Goal: Information Seeking & Learning: Learn about a topic

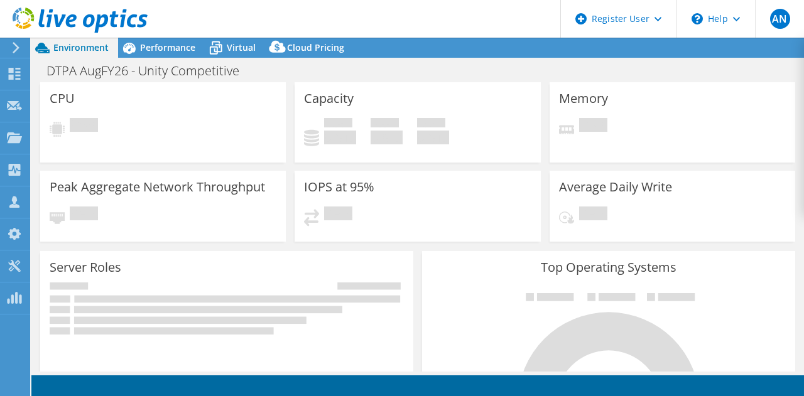
select select "USD"
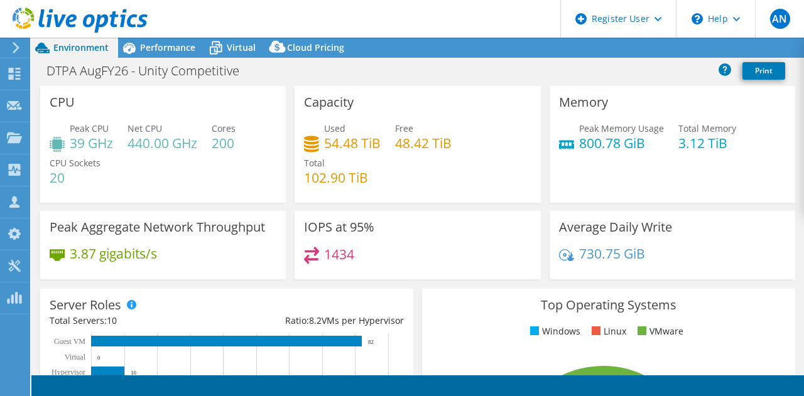
click at [536, 76] on div "DTPA AugFY26 - Unity Competitive Print" at bounding box center [417, 70] width 772 height 23
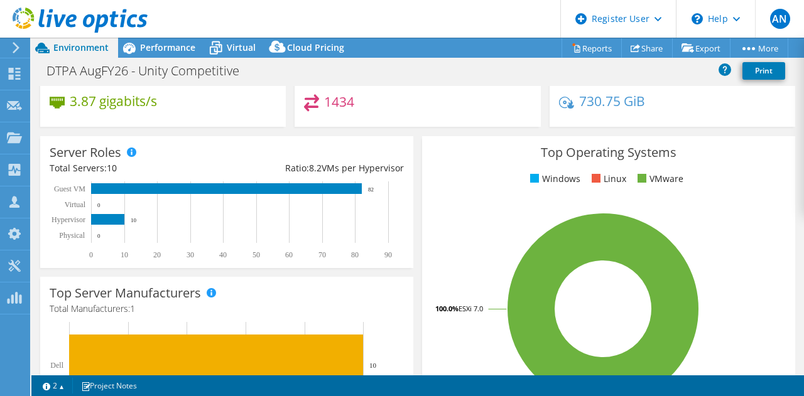
scroll to position [150, 0]
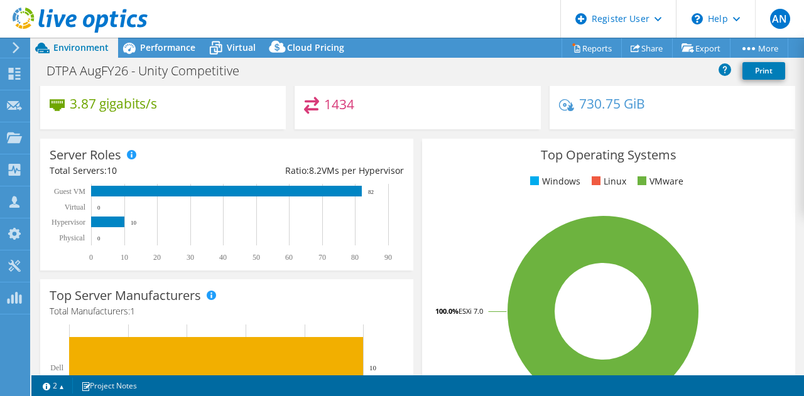
click at [412, 210] on div "Server Roles Physical Servers represent bare metal servers that were targets of…" at bounding box center [227, 204] width 382 height 141
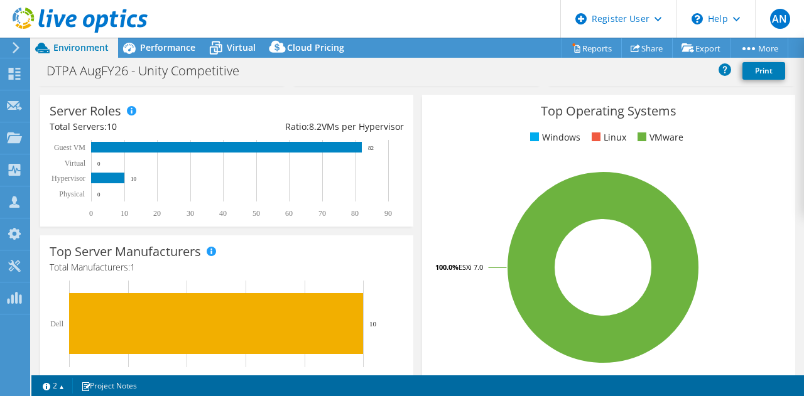
scroll to position [193, 0]
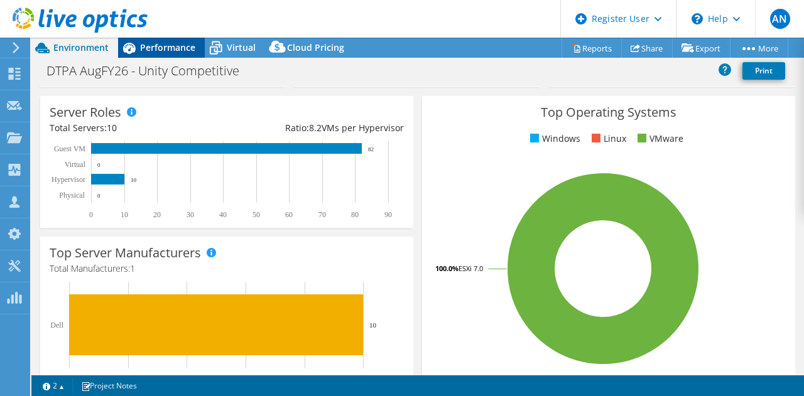
click at [158, 51] on span "Performance" at bounding box center [167, 47] width 55 height 12
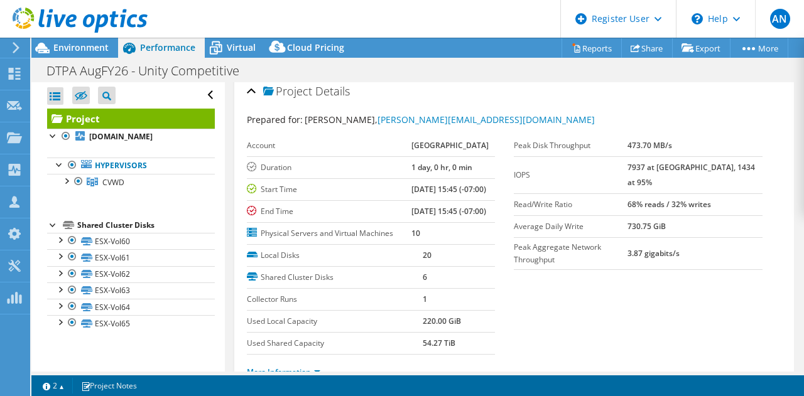
scroll to position [0, 0]
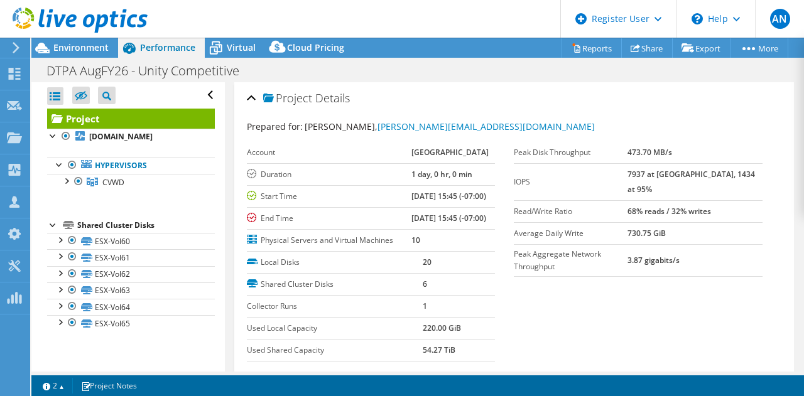
click at [75, 38] on div at bounding box center [74, 21] width 148 height 42
click at [78, 43] on span "Environment" at bounding box center [80, 47] width 55 height 12
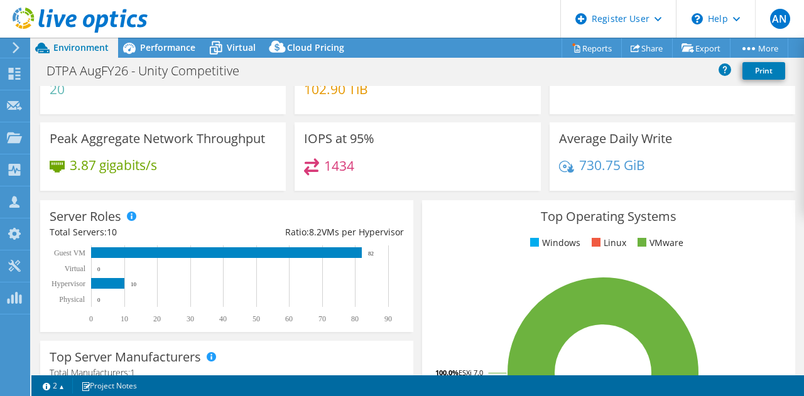
scroll to position [92, 0]
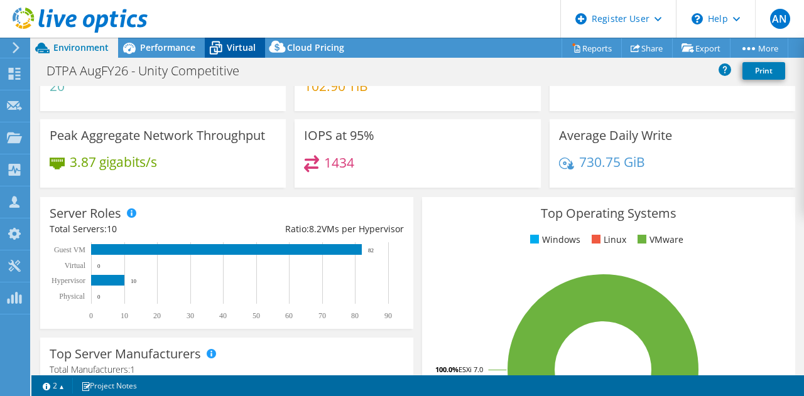
click at [232, 48] on span "Virtual" at bounding box center [241, 47] width 29 height 12
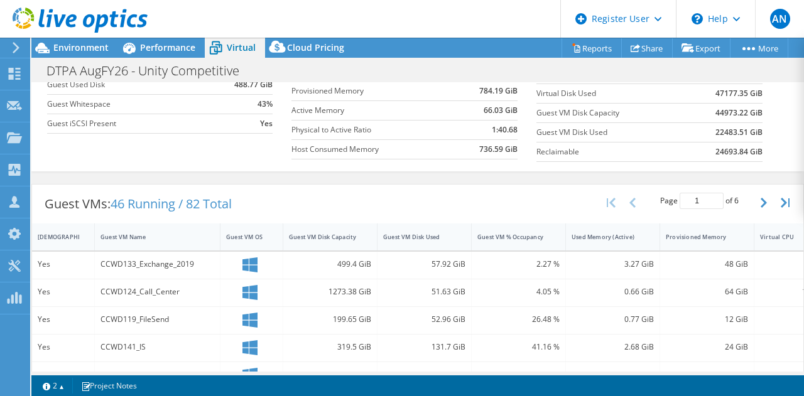
scroll to position [154, 0]
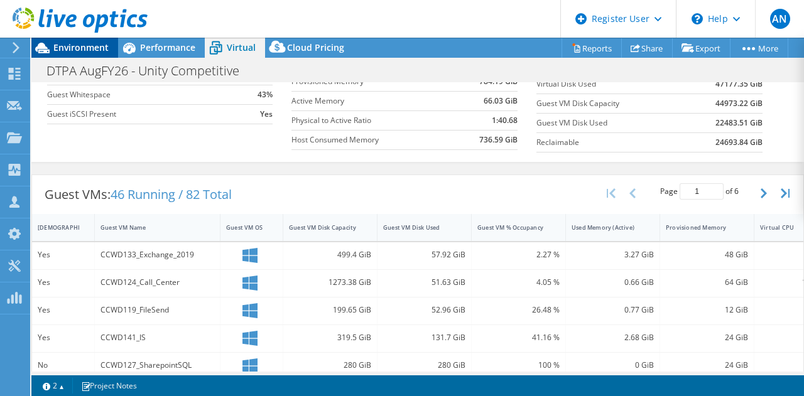
click at [90, 50] on span "Environment" at bounding box center [80, 47] width 55 height 12
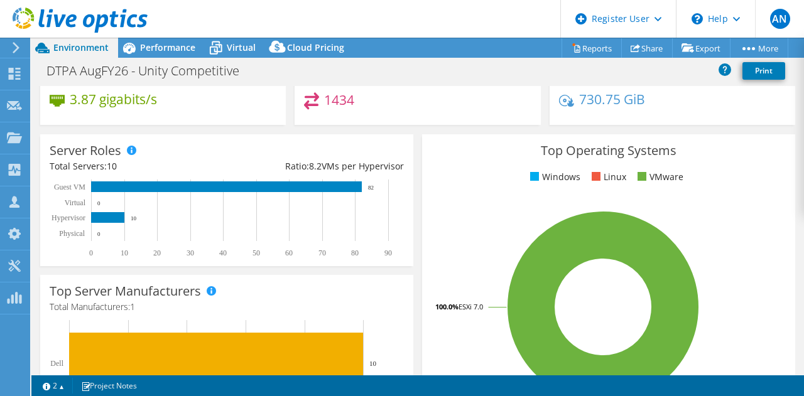
click at [417, 171] on div "Top Operating Systems Windows Linux VMware 100.0% ESXi 7.0" at bounding box center [608, 284] width 382 height 309
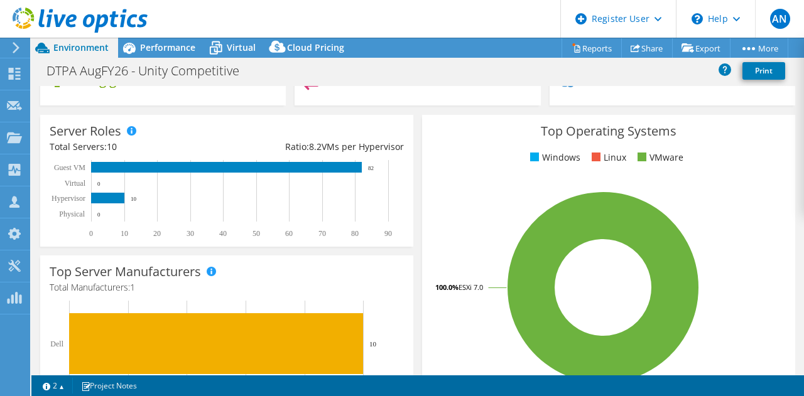
scroll to position [175, 0]
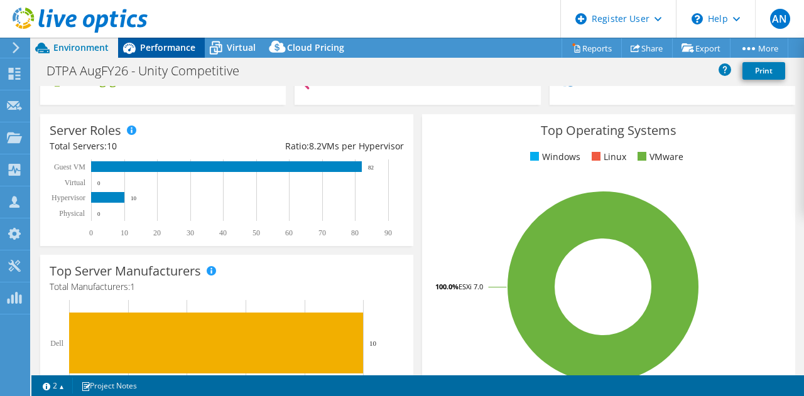
click at [163, 42] on span "Performance" at bounding box center [167, 47] width 55 height 12
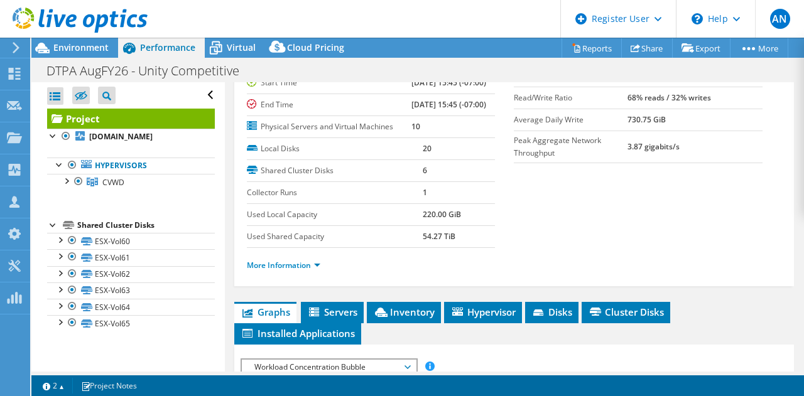
scroll to position [114, 0]
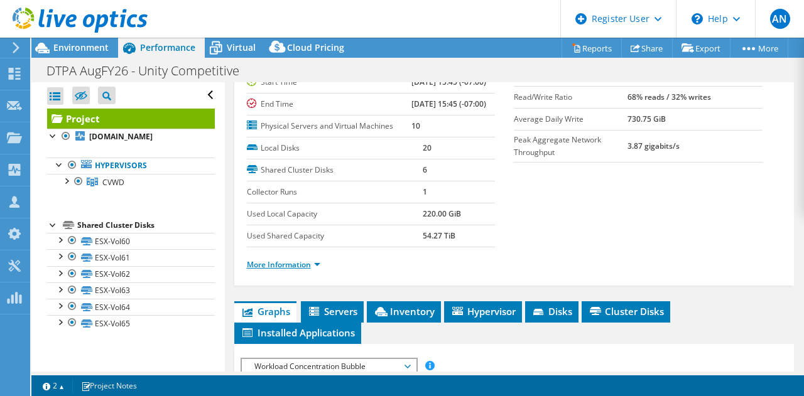
click at [304, 270] on link "More Information" at bounding box center [283, 264] width 73 height 11
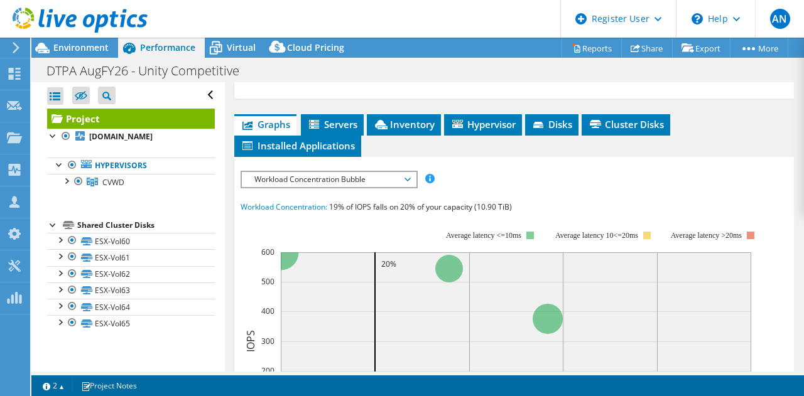
scroll to position [654, 0]
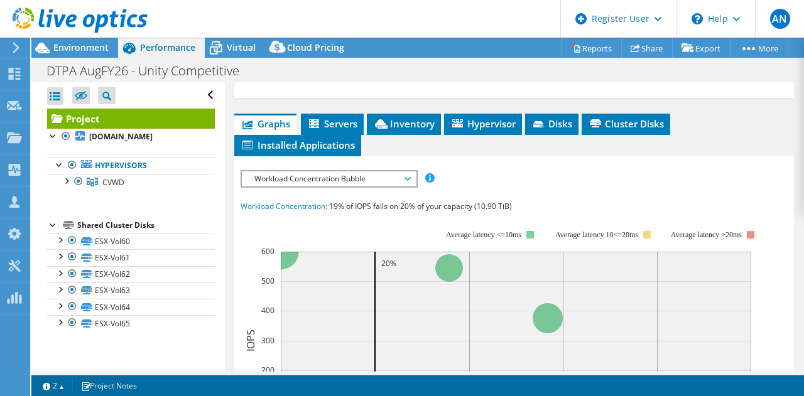
click at [388, 186] on span "Workload Concentration Bubble" at bounding box center [328, 178] width 161 height 15
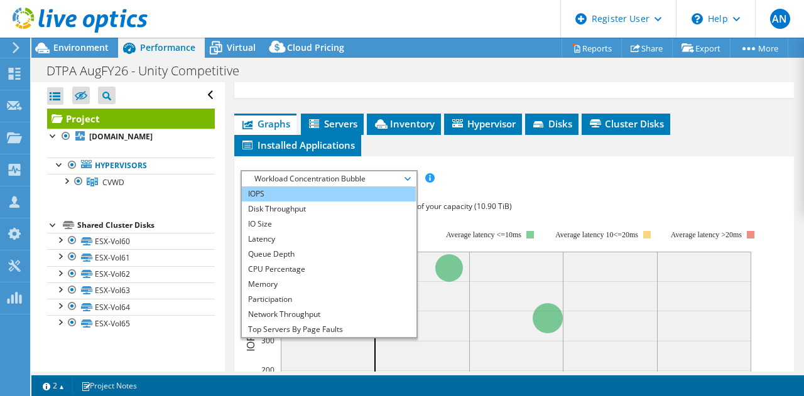
click at [303, 202] on li "IOPS" at bounding box center [329, 193] width 174 height 15
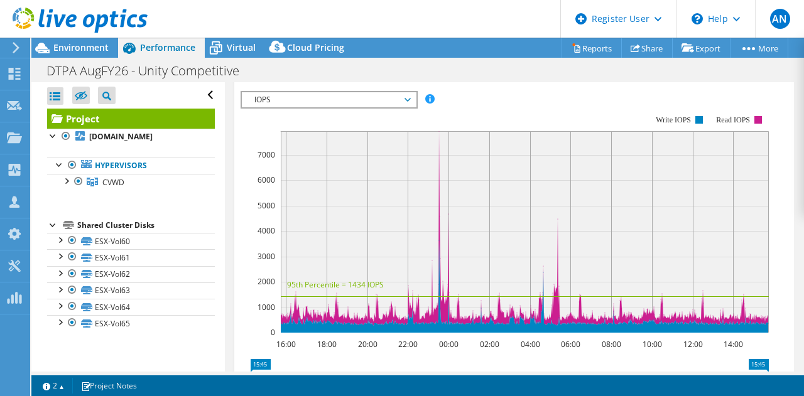
scroll to position [735, 0]
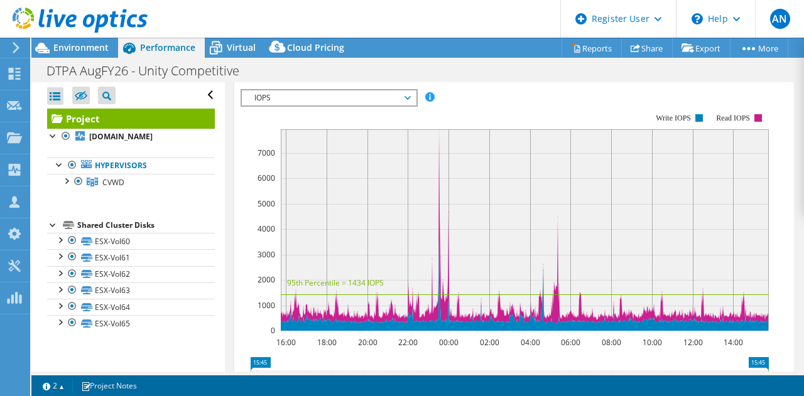
click at [320, 105] on span "IOPS" at bounding box center [328, 97] width 161 height 15
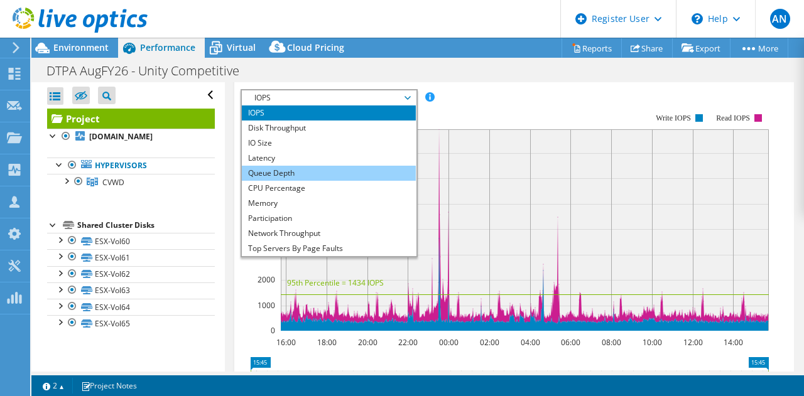
scroll to position [45, 0]
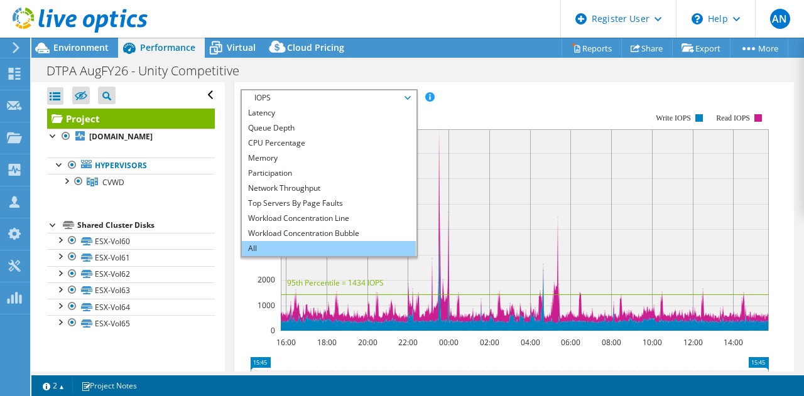
click at [312, 256] on li "All" at bounding box center [329, 248] width 174 height 15
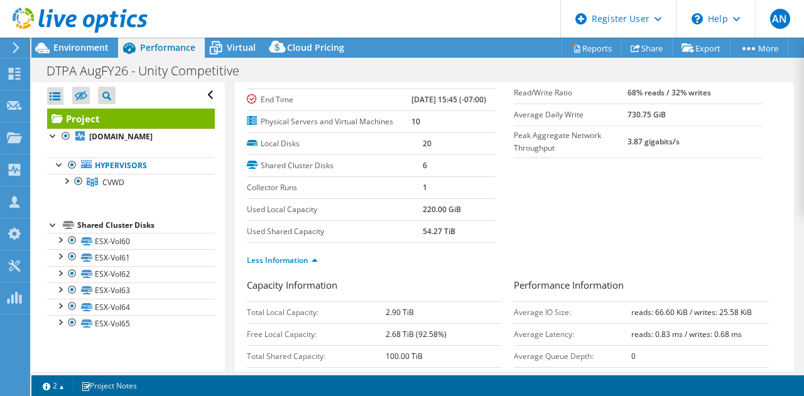
scroll to position [0, 0]
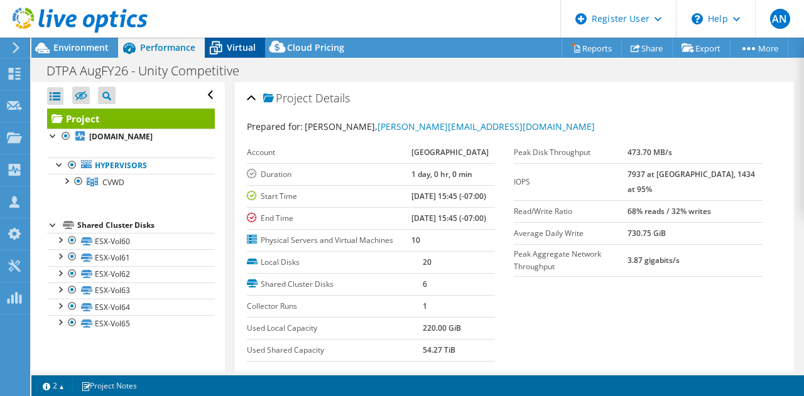
click at [227, 50] on span "Virtual" at bounding box center [241, 47] width 29 height 12
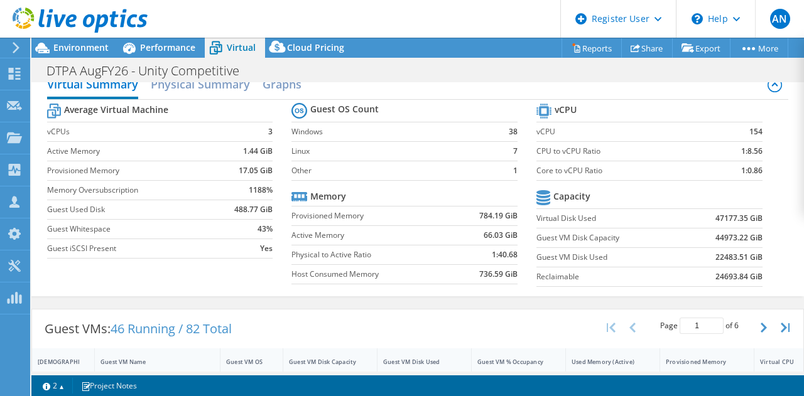
scroll to position [21, 0]
click at [70, 51] on span "Environment" at bounding box center [80, 47] width 55 height 12
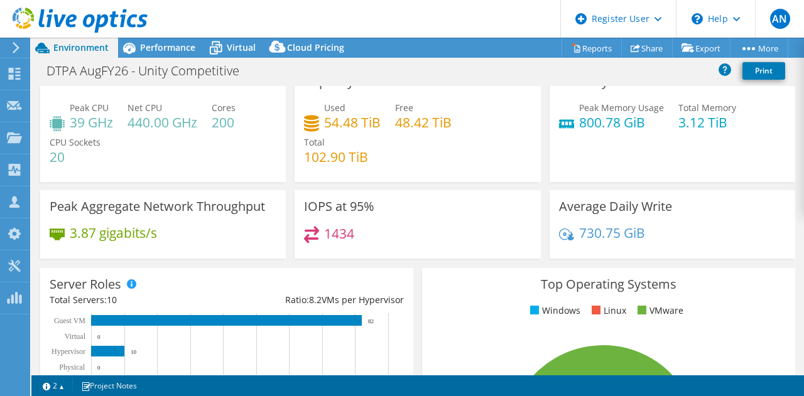
scroll to position [0, 0]
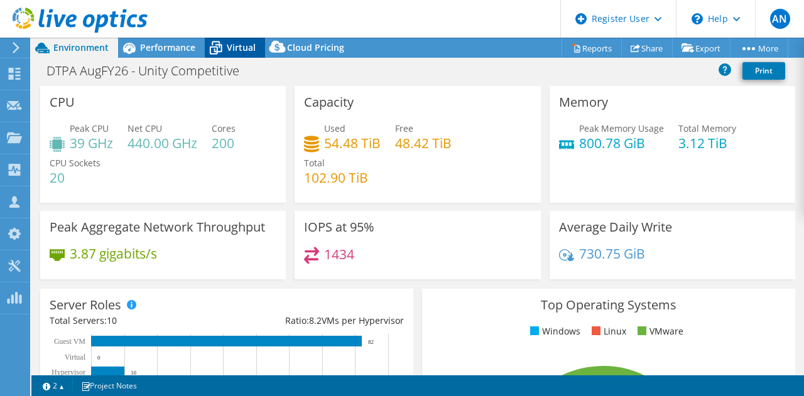
click at [224, 50] on icon at bounding box center [216, 48] width 22 height 22
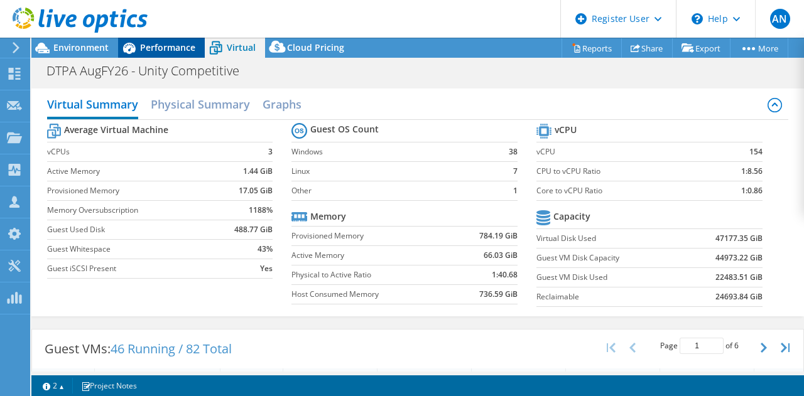
click at [174, 51] on span "Performance" at bounding box center [167, 47] width 55 height 12
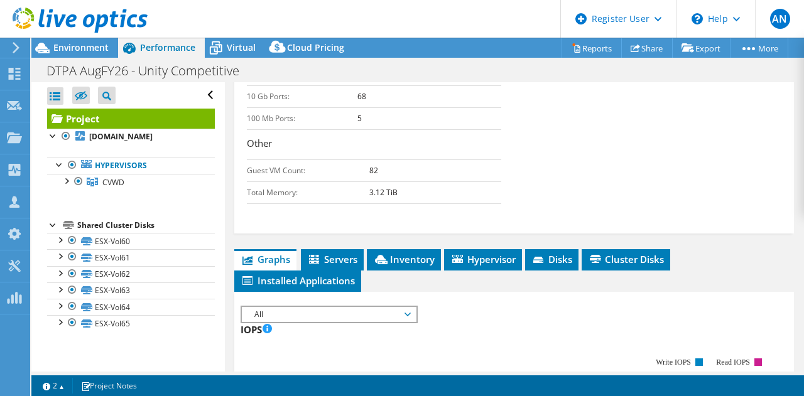
scroll to position [522, 0]
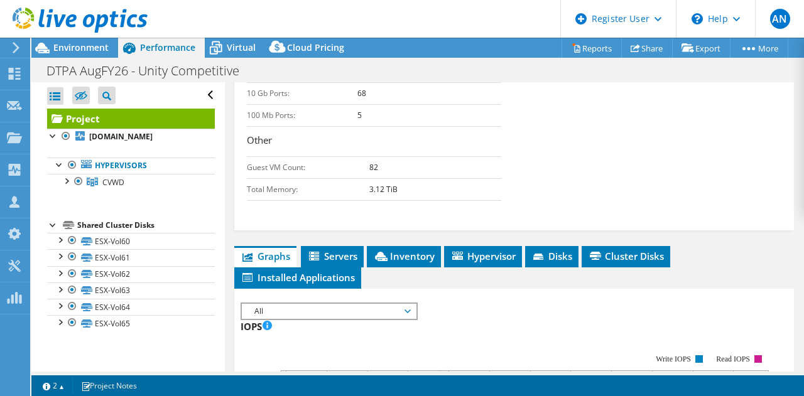
click at [313, 319] on span "All" at bounding box center [328, 311] width 161 height 15
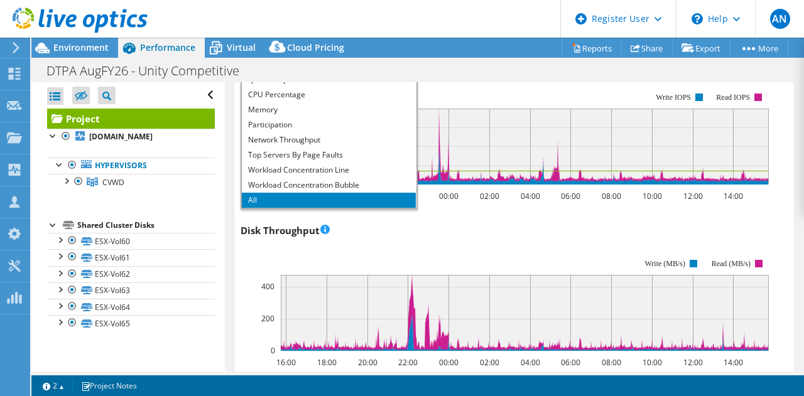
scroll to position [785, 0]
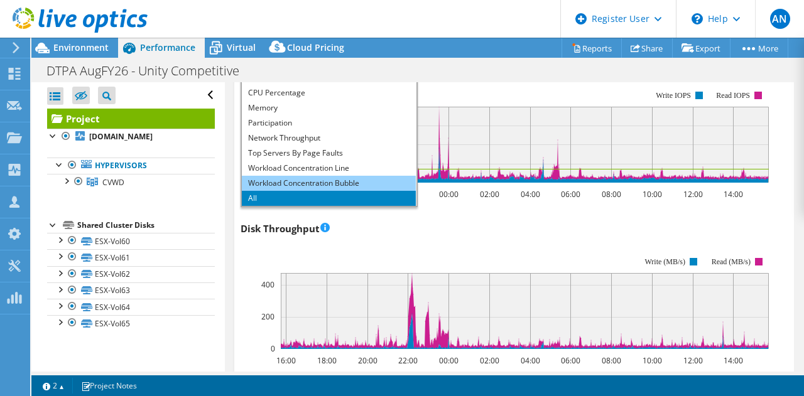
click at [293, 191] on li "Workload Concentration Bubble" at bounding box center [329, 183] width 174 height 15
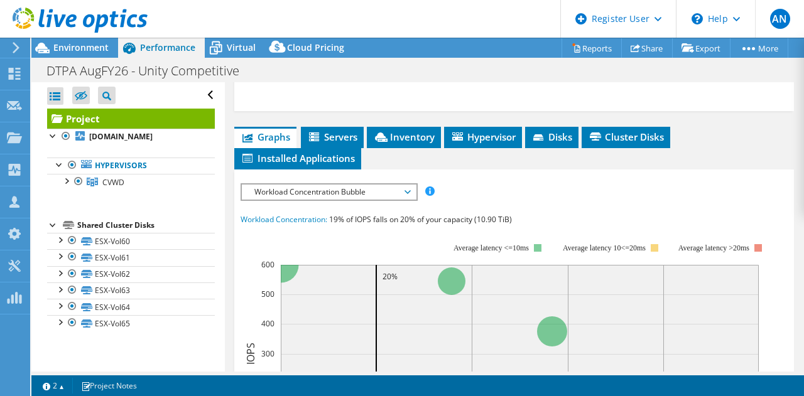
scroll to position [640, 0]
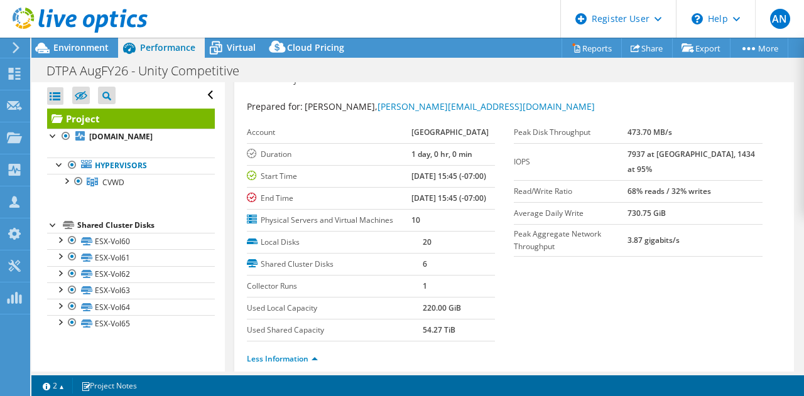
scroll to position [0, 0]
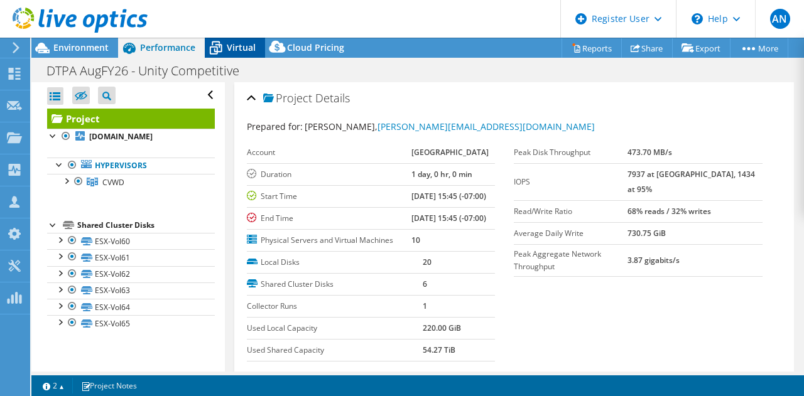
click at [237, 49] on span "Virtual" at bounding box center [241, 47] width 29 height 12
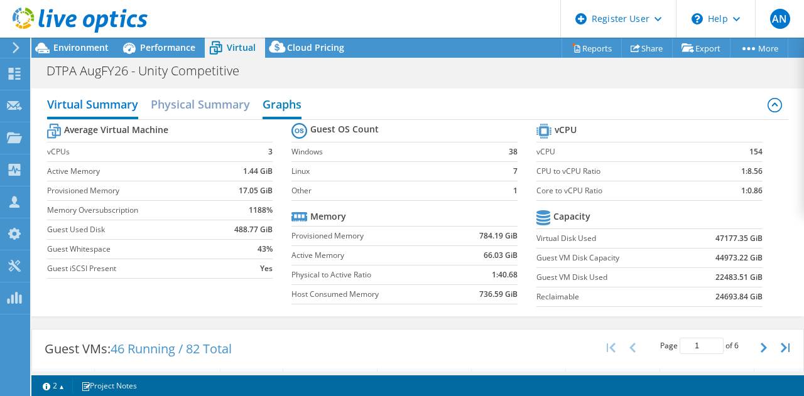
click at [276, 105] on h2 "Graphs" at bounding box center [281, 106] width 39 height 28
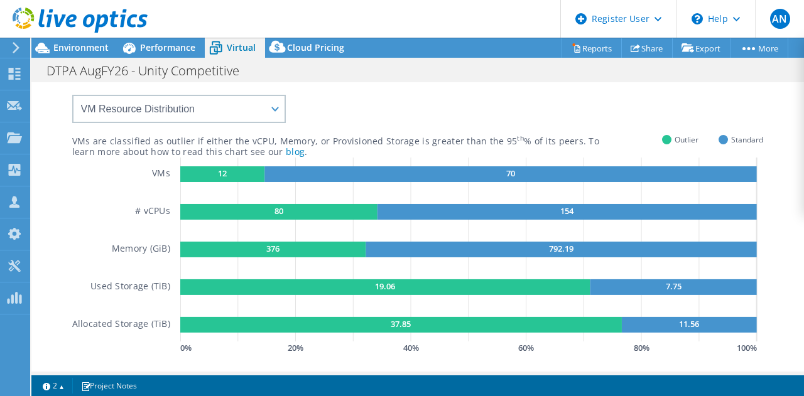
scroll to position [44, 0]
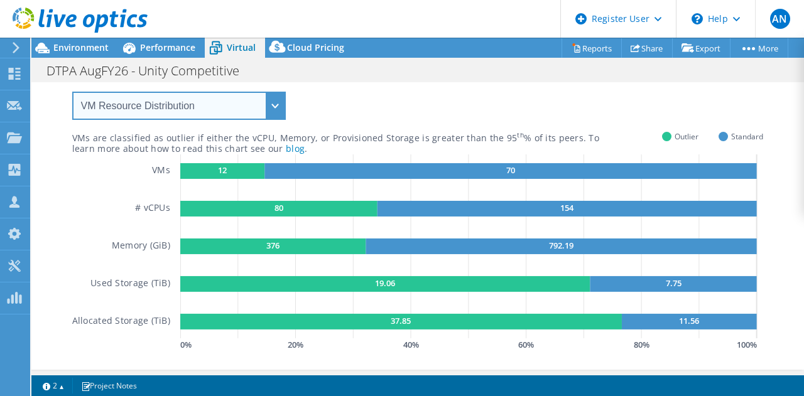
click at [154, 113] on select "VM Resource Distribution Provisioning Contrast Over Provisioning" at bounding box center [178, 106] width 213 height 28
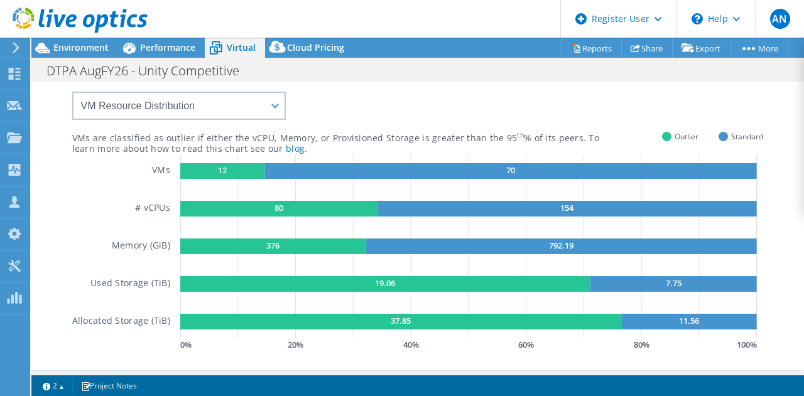
click at [344, 99] on div "VMs are classified as outlier if either the vCPU, Memory, or Provisioned Storag…" at bounding box center [417, 215] width 691 height 278
click at [173, 47] on span "Performance" at bounding box center [167, 47] width 55 height 12
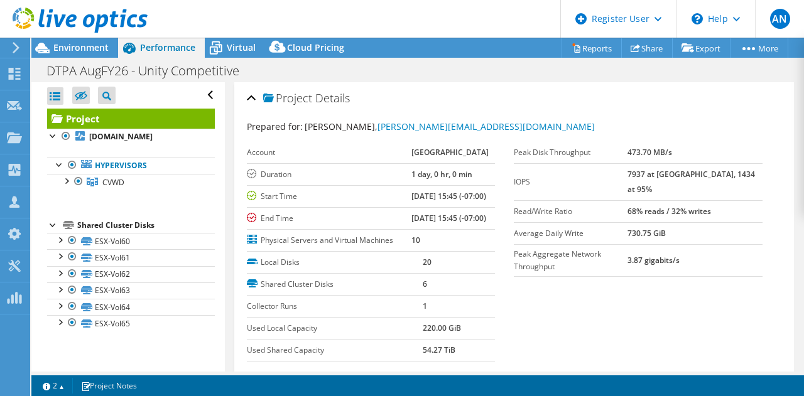
scroll to position [0, 0]
click at [496, 298] on div "Local Disks 20 Shared Cluster Disks 6 Collector Runs 1 Used Local Capacity 220.…" at bounding box center [380, 307] width 267 height 110
click at [83, 37] on div at bounding box center [74, 21] width 148 height 42
click at [83, 43] on span "Environment" at bounding box center [80, 47] width 55 height 12
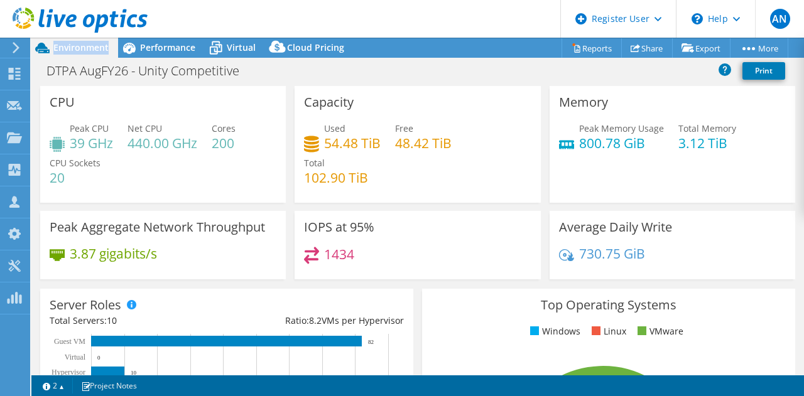
click at [83, 43] on span "Environment" at bounding box center [80, 47] width 55 height 12
click at [159, 43] on span "Performance" at bounding box center [167, 47] width 55 height 12
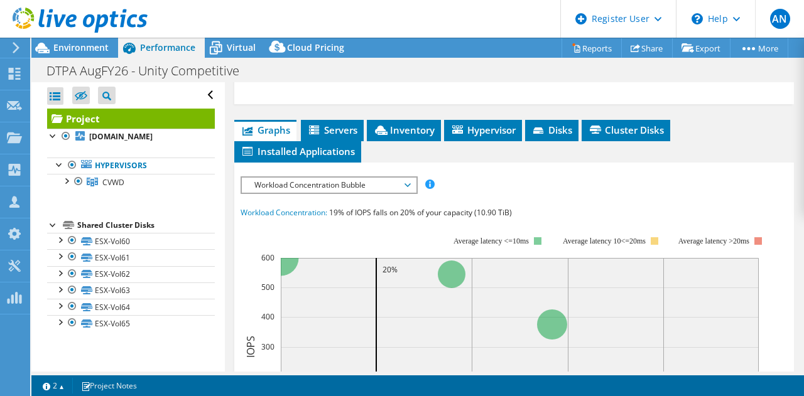
scroll to position [651, 0]
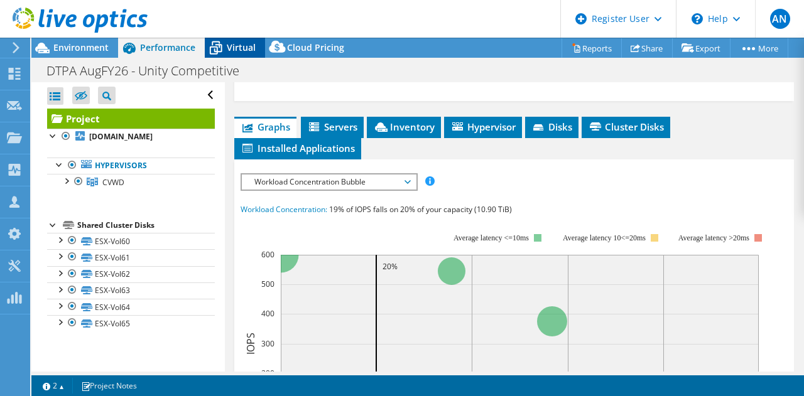
click at [240, 44] on span "Virtual" at bounding box center [241, 47] width 29 height 12
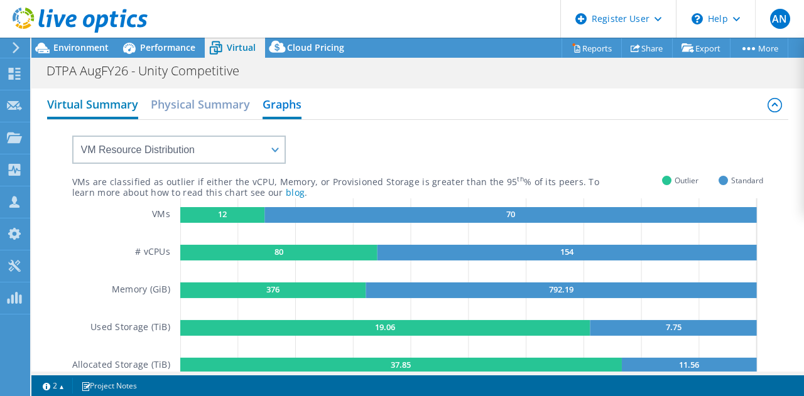
click at [103, 97] on h2 "Virtual Summary" at bounding box center [92, 106] width 91 height 28
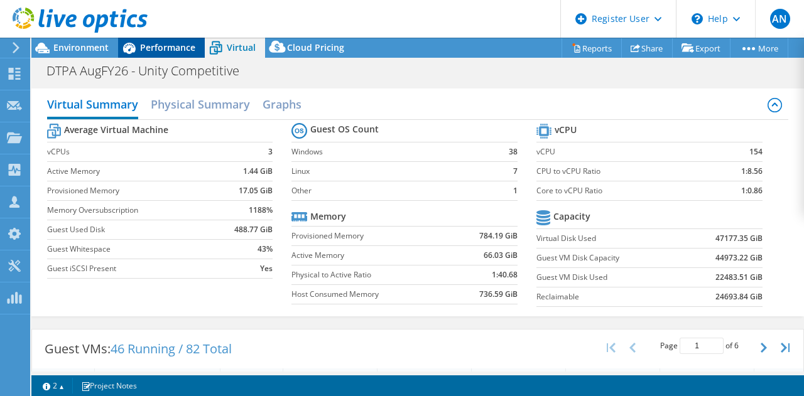
click at [158, 52] on span "Performance" at bounding box center [167, 47] width 55 height 12
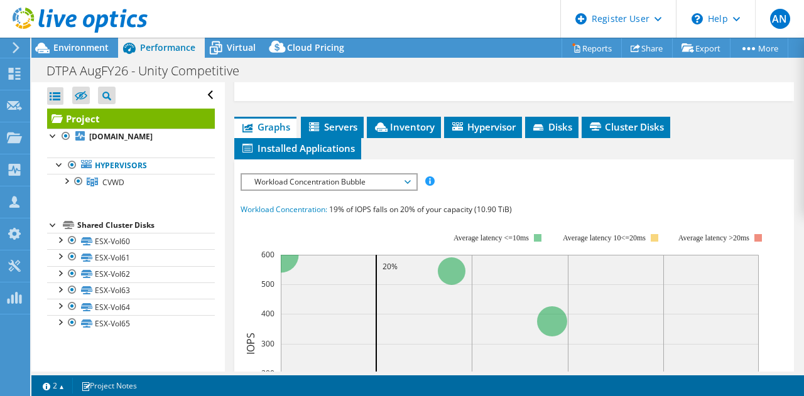
click at [306, 141] on div "Project Details Prepared for: [PERSON_NAME], [PERSON_NAME][EMAIL_ADDRESS][DOMAI…" at bounding box center [514, 77] width 579 height 1293
click at [229, 119] on div "Project Details Prepared for: [PERSON_NAME], [PERSON_NAME][EMAIL_ADDRESS][DOMAI…" at bounding box center [514, 77] width 579 height 1293
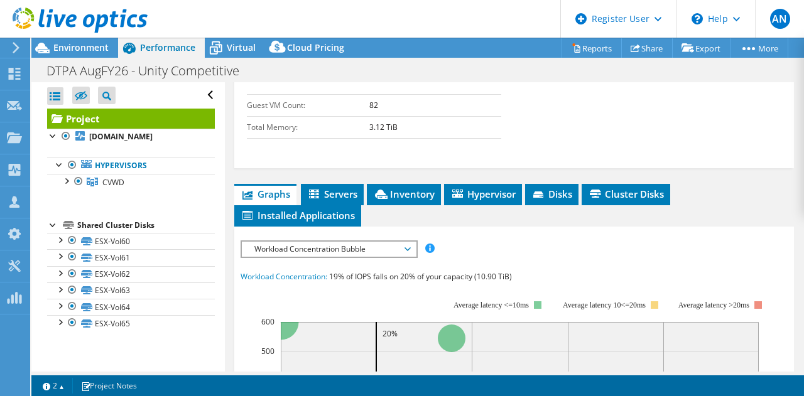
scroll to position [595, 0]
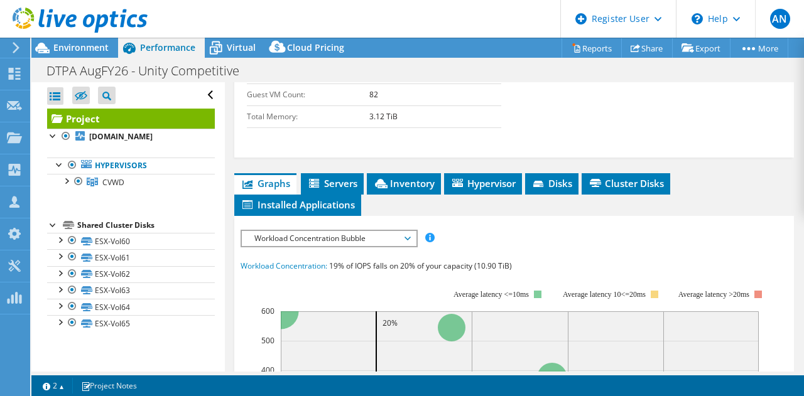
click at [77, 37] on div at bounding box center [74, 21] width 148 height 42
click at [77, 42] on span "Environment" at bounding box center [80, 47] width 55 height 12
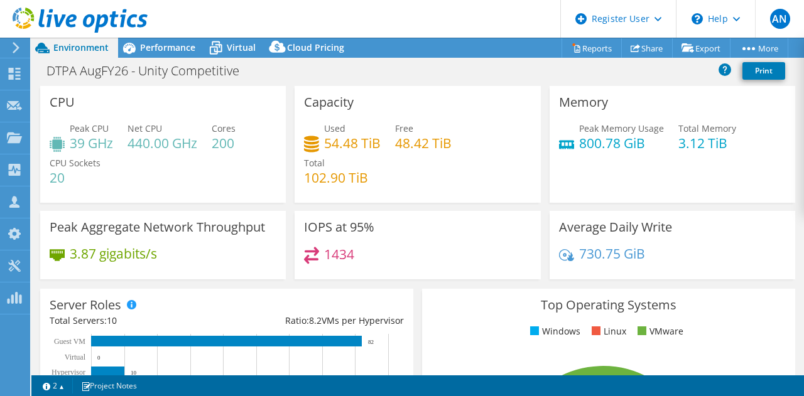
click at [545, 215] on div "Average Daily Write 730.75 GiB" at bounding box center [672, 245] width 254 height 68
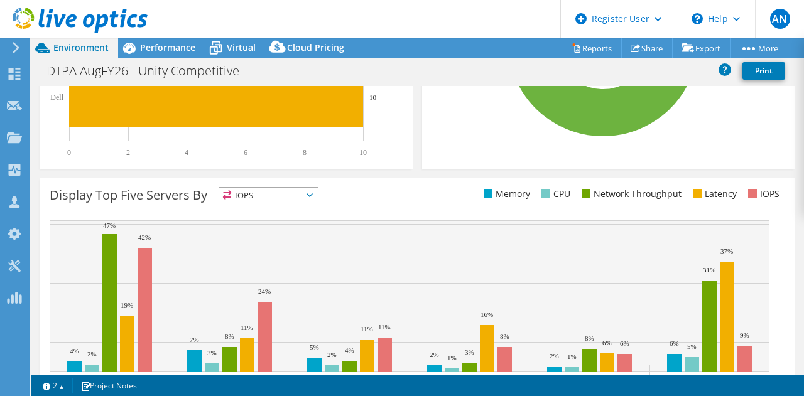
scroll to position [475, 0]
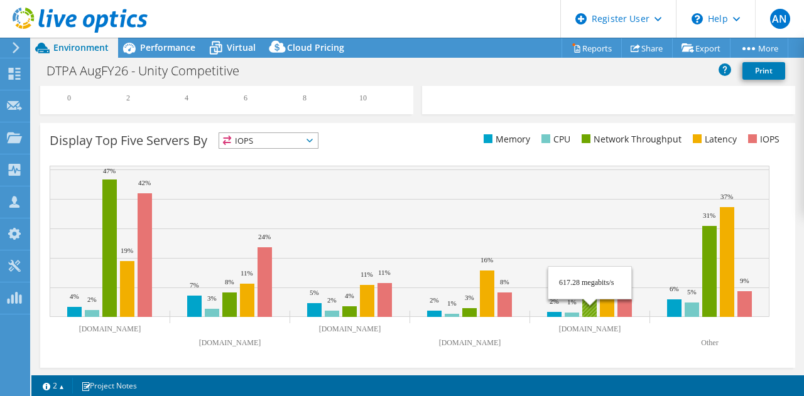
click at [608, 229] on rect at bounding box center [409, 241] width 719 height 151
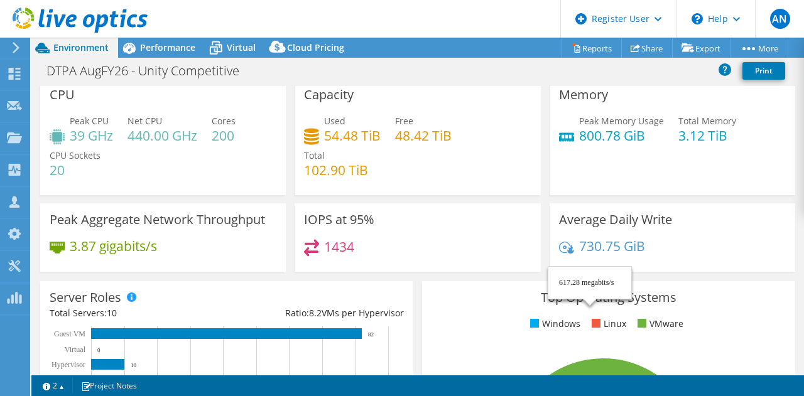
scroll to position [0, 0]
